Goal: Information Seeking & Learning: Learn about a topic

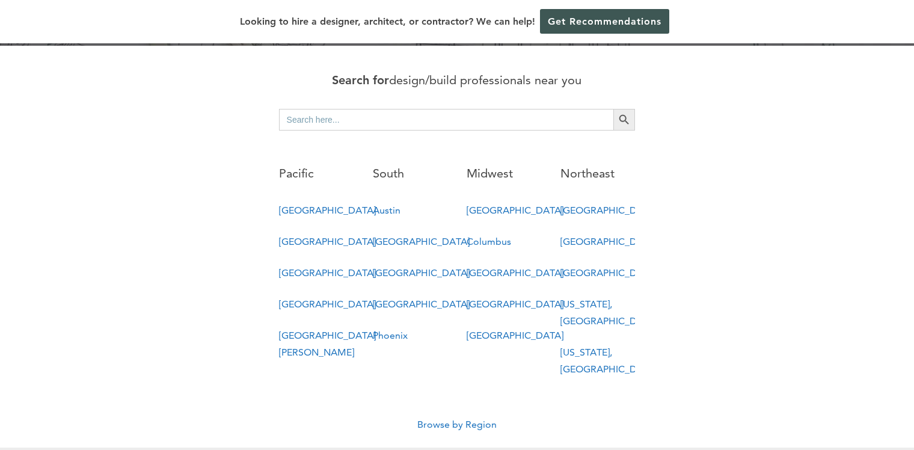
scroll to position [626, 0]
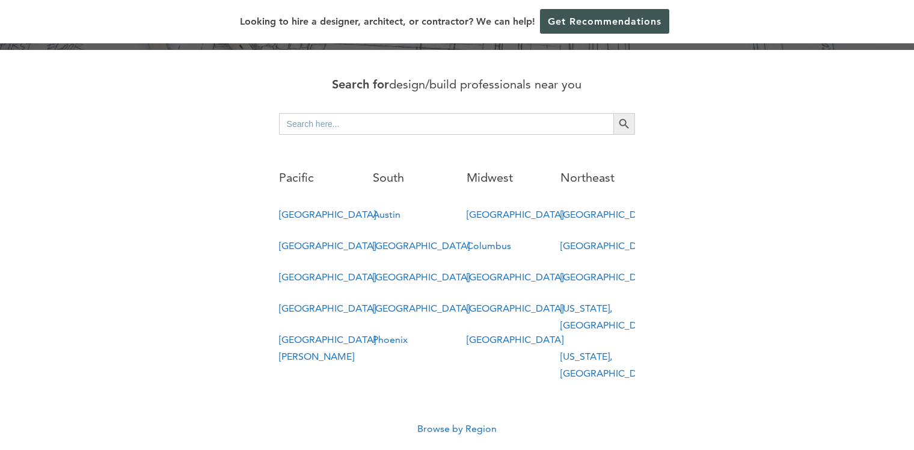
click at [588, 350] on link "New York, NY" at bounding box center [608, 364] width 97 height 28
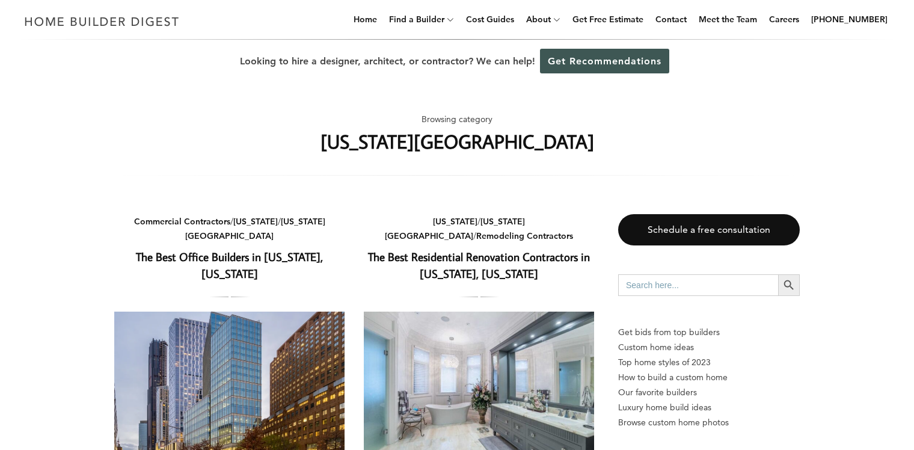
click at [648, 288] on input "Search for:" at bounding box center [698, 285] width 160 height 22
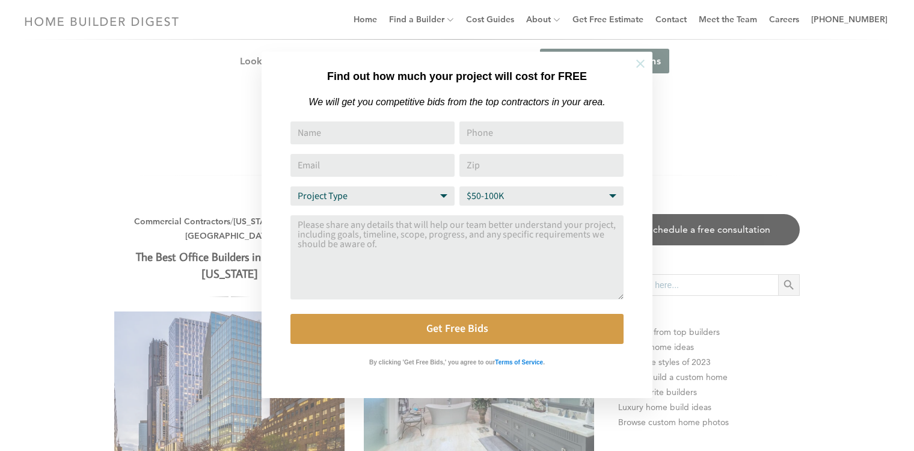
click at [635, 61] on icon at bounding box center [640, 63] width 13 height 13
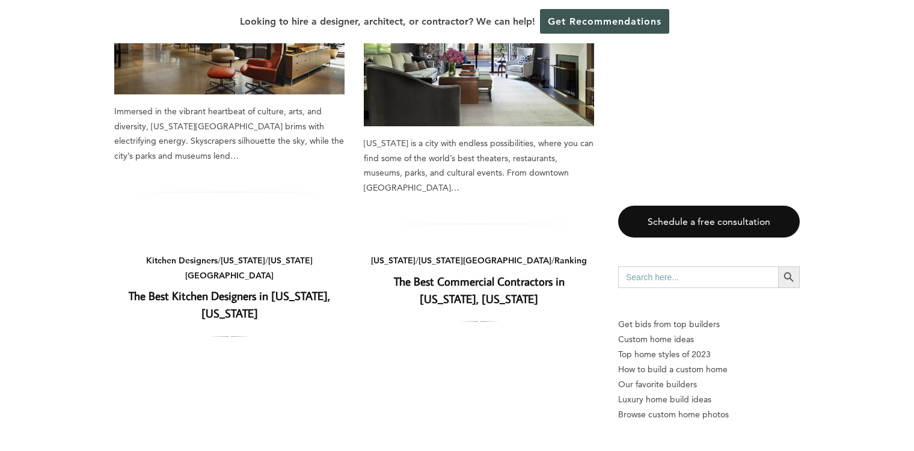
scroll to position [694, 0]
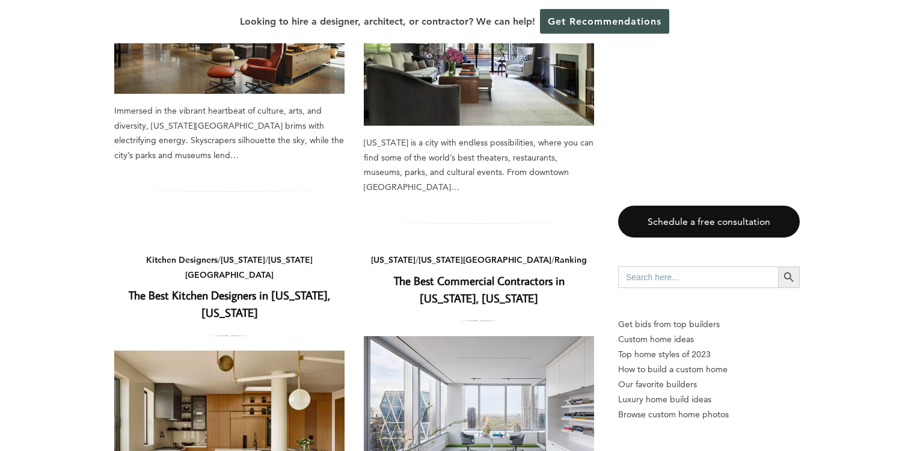
click at [643, 278] on input "Search for:" at bounding box center [698, 277] width 160 height 22
type input "Sayville [GEOGRAPHIC_DATA]"
click at [789, 277] on button "Search Button" at bounding box center [789, 277] width 22 height 22
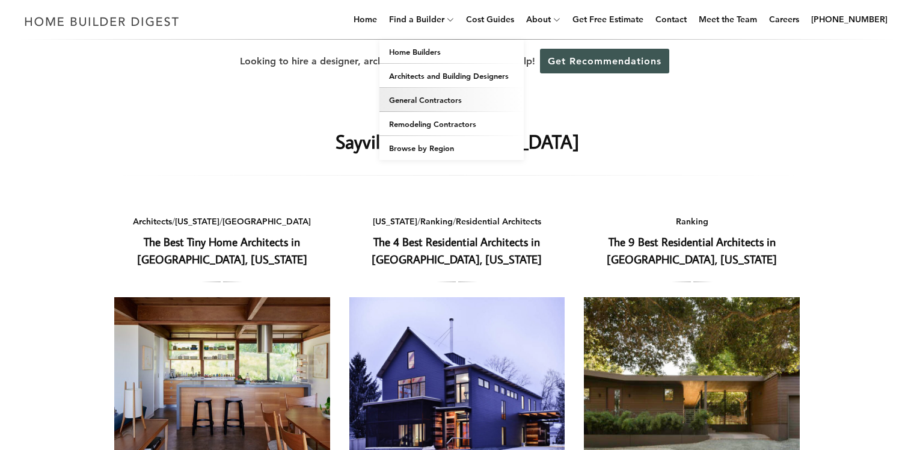
click at [430, 97] on link "General Contractors" at bounding box center [451, 100] width 144 height 24
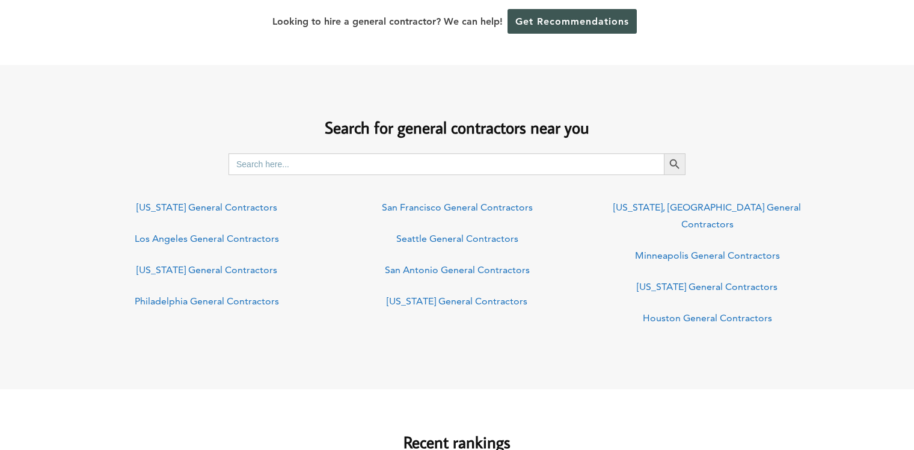
scroll to position [866, 0]
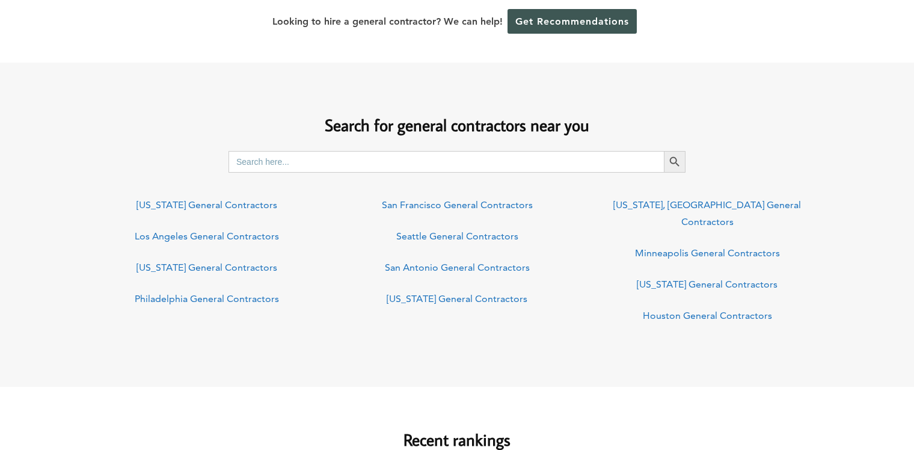
click at [206, 203] on link "New York General Contractors" at bounding box center [206, 204] width 141 height 11
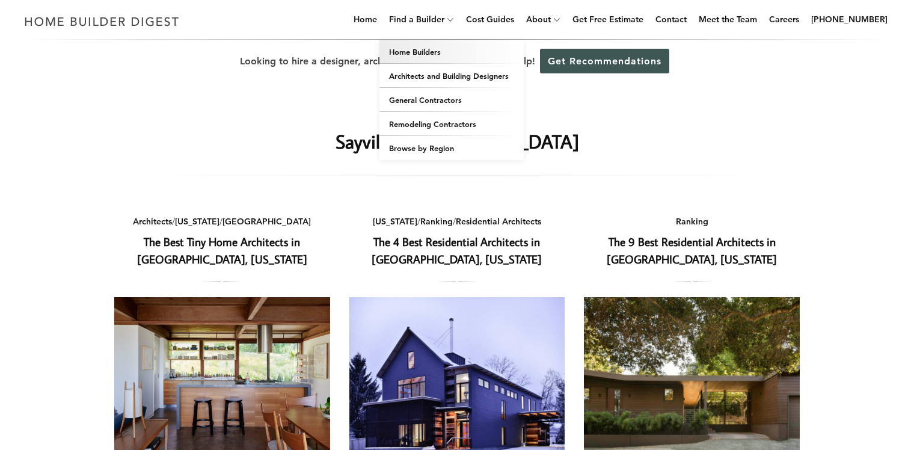
click at [428, 49] on link "Home Builders" at bounding box center [451, 52] width 144 height 24
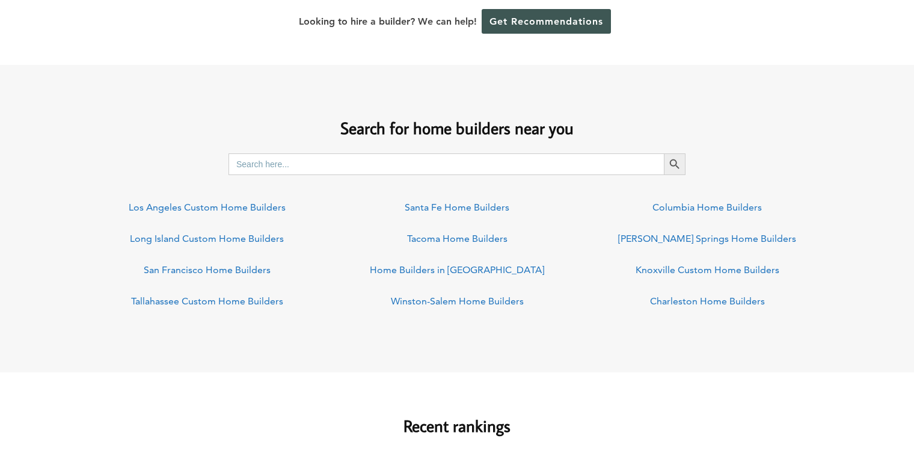
scroll to position [877, 0]
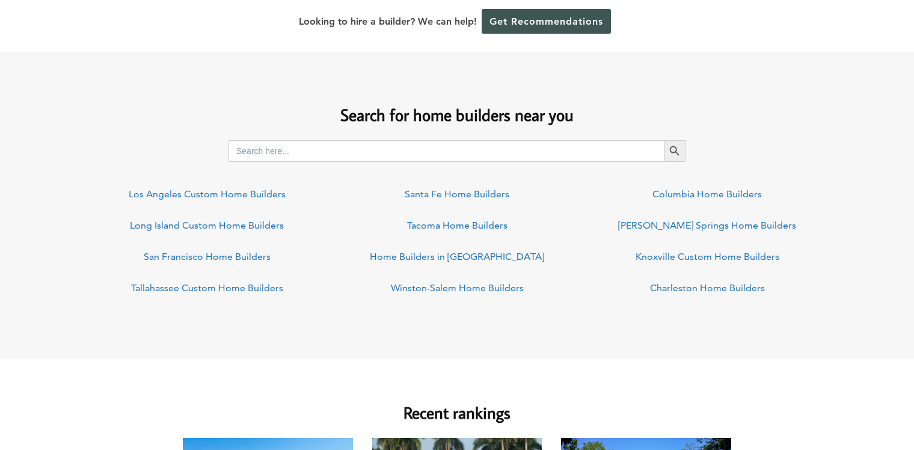
click at [174, 222] on link "Long Island Custom Home Builders" at bounding box center [207, 224] width 154 height 11
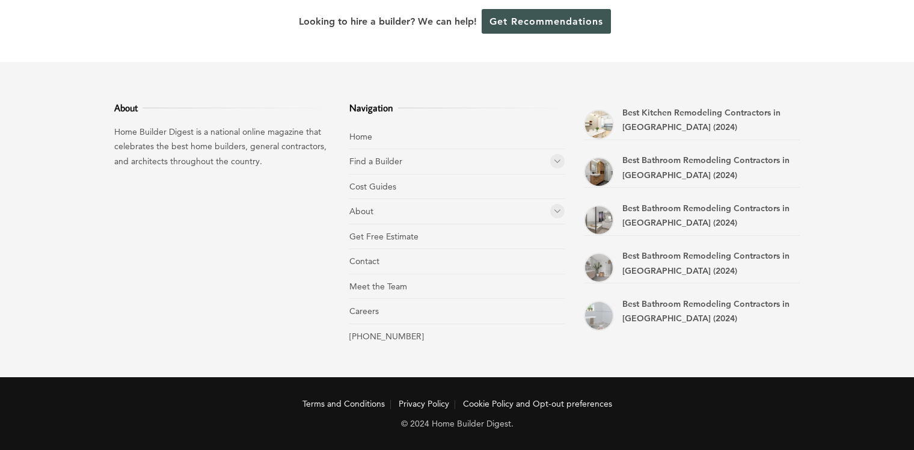
scroll to position [4310, 0]
click at [359, 185] on link "Cost Guides" at bounding box center [372, 186] width 47 height 11
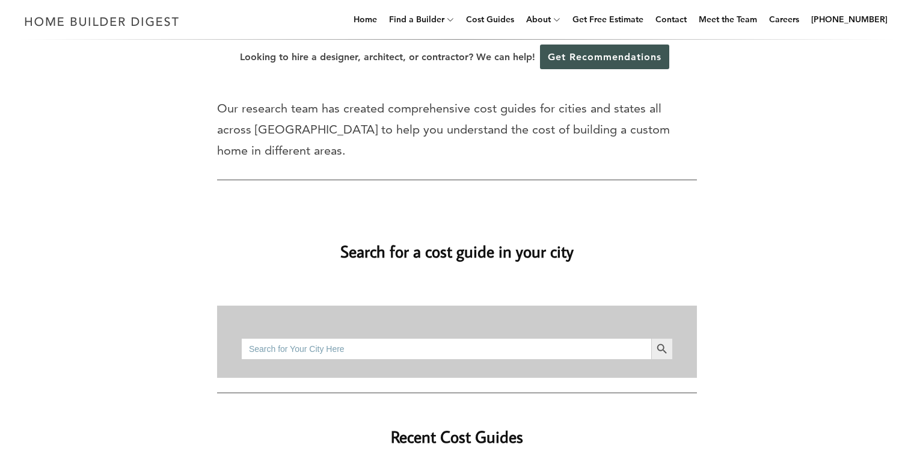
scroll to position [4, 0]
click at [750, 15] on link "Meet the Team" at bounding box center [728, 19] width 68 height 38
